Goal: Task Accomplishment & Management: Manage account settings

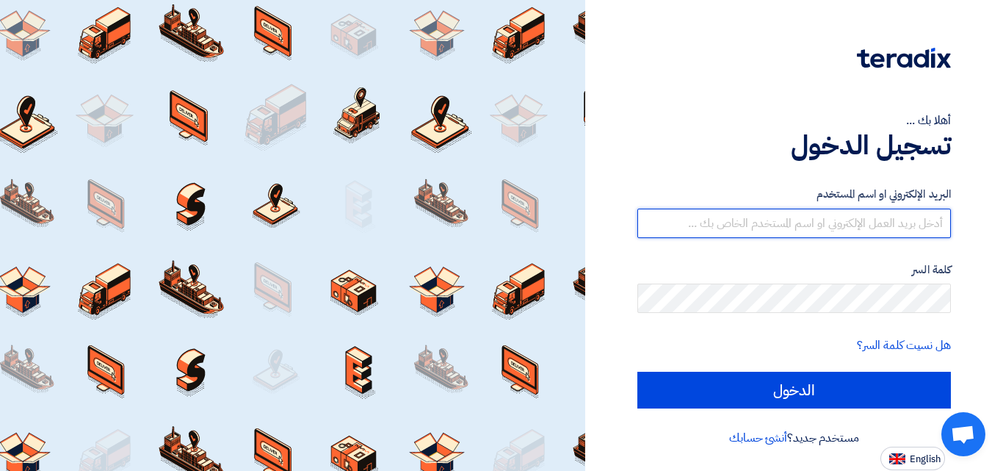
type input "[EMAIL_ADDRESS][DOMAIN_NAME]"
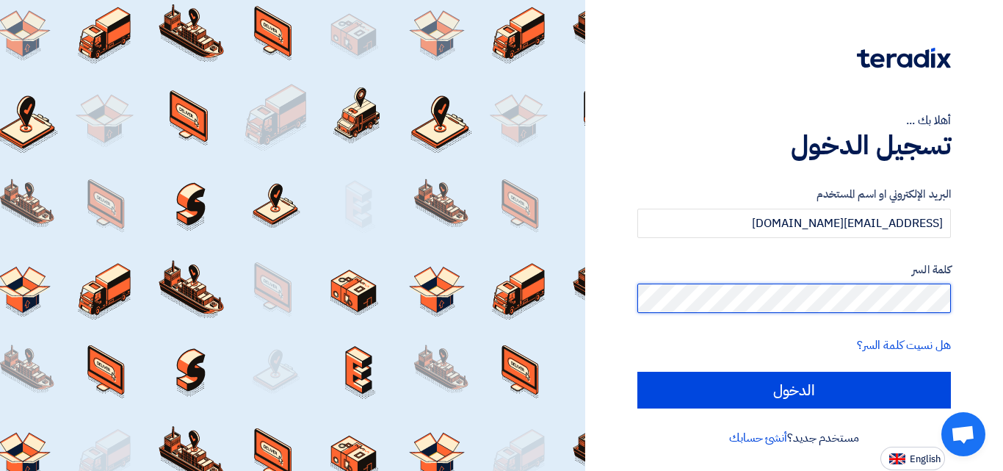
click at [962, 274] on div "أهلا بك ... تسجيل الدخول البريد الإلكتروني او اسم المستخدم [EMAIL_ADDRESS][DOMA…" at bounding box center [794, 235] width 396 height 470
click at [637, 372] on input "الدخول" at bounding box center [794, 390] width 314 height 37
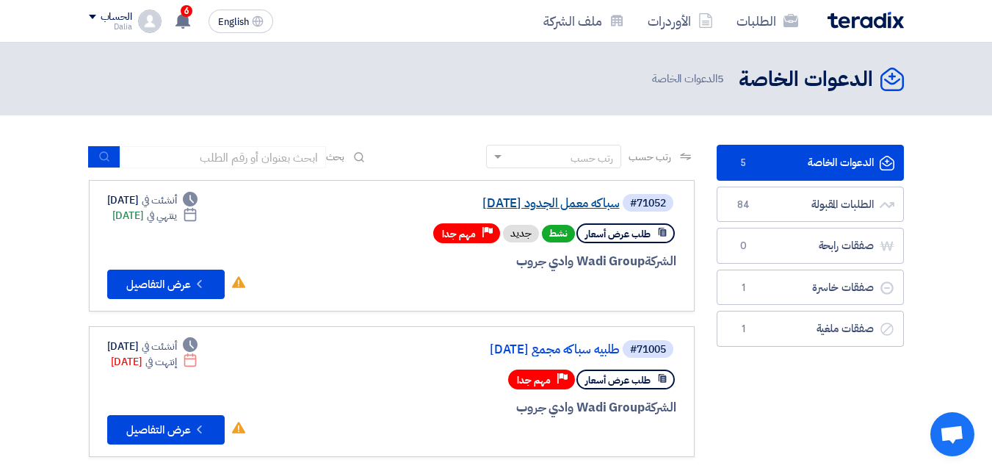
click at [554, 203] on link "سباكه معمل الجدود [DATE]" at bounding box center [473, 203] width 294 height 13
